Goal: Book appointment/travel/reservation

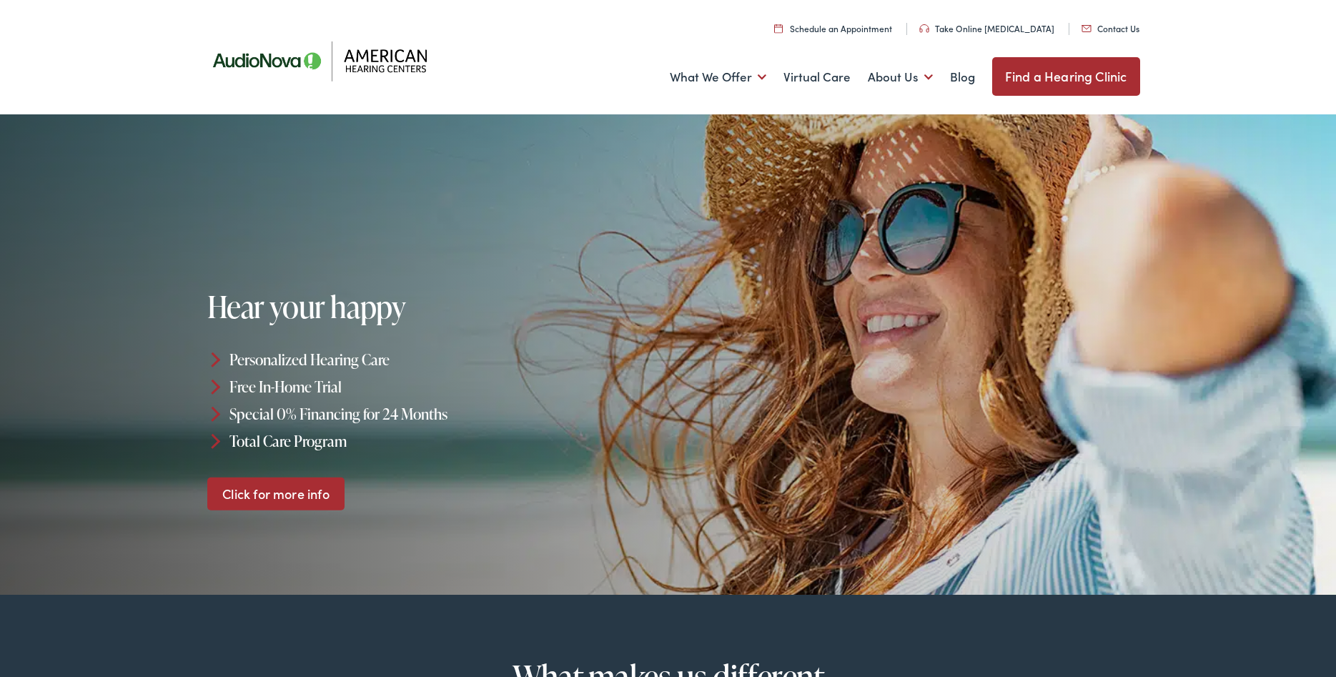
click at [1017, 80] on link "Find a Hearing Clinic" at bounding box center [1066, 76] width 148 height 39
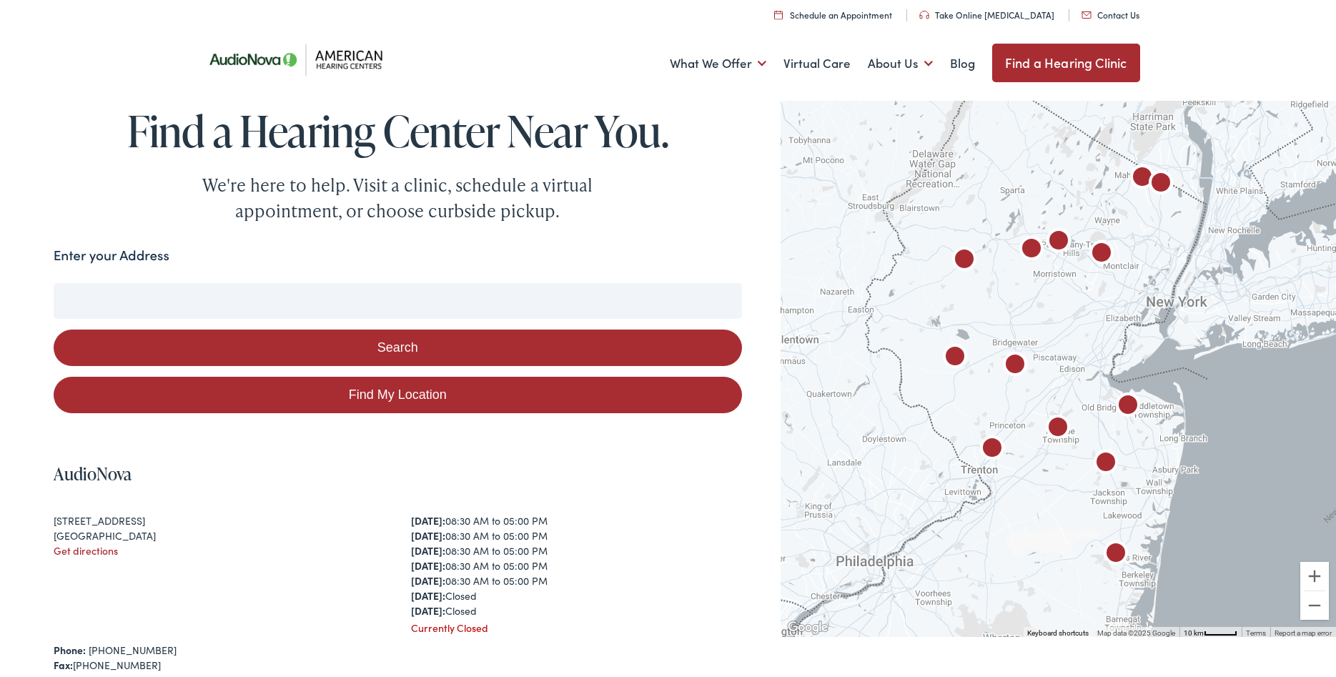
click at [375, 294] on input "Enter your Address" at bounding box center [398, 301] width 689 height 36
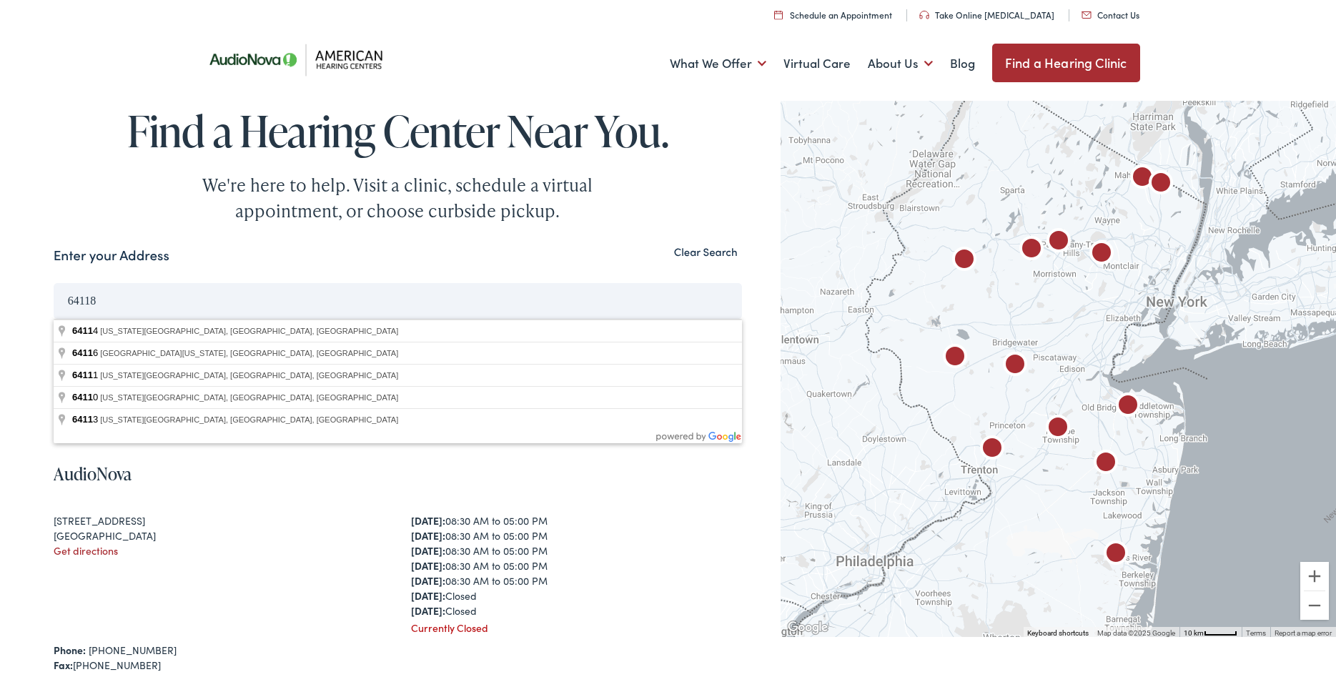
type input "64118"
click at [54, 330] on button "Search" at bounding box center [398, 348] width 689 height 36
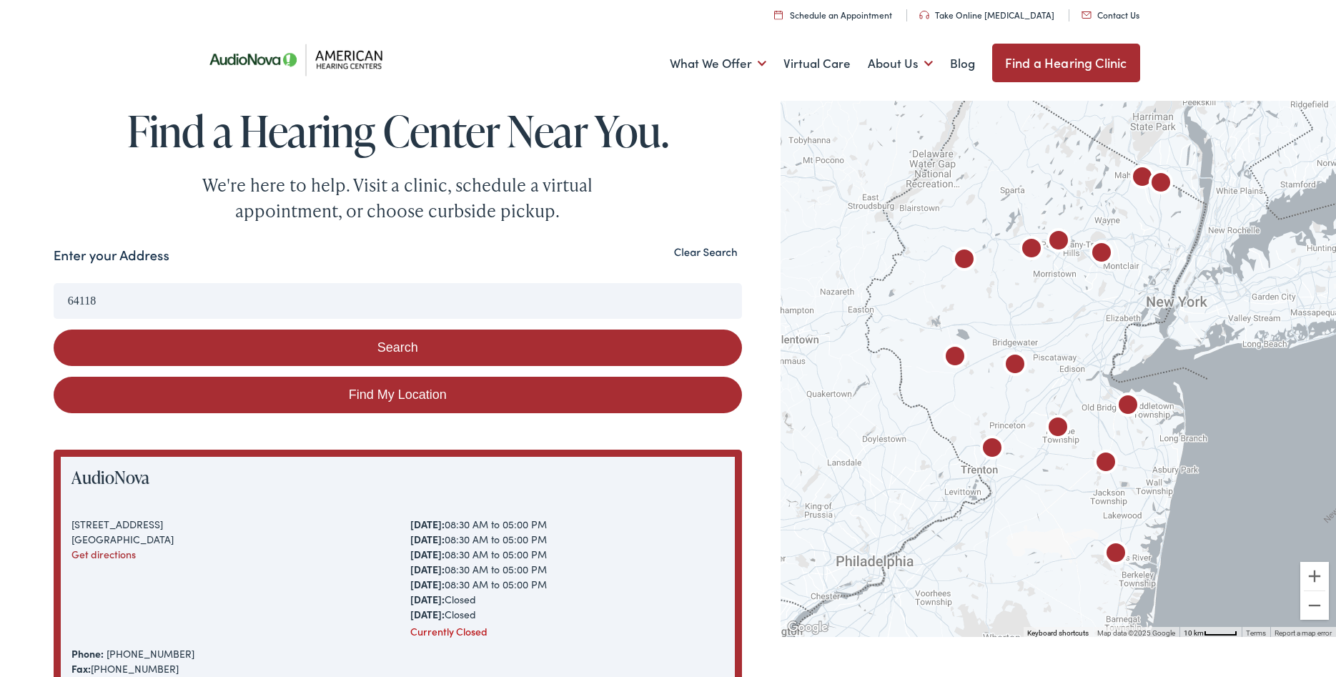
click at [388, 350] on button "Search" at bounding box center [398, 348] width 689 height 36
